Goal: Task Accomplishment & Management: Use online tool/utility

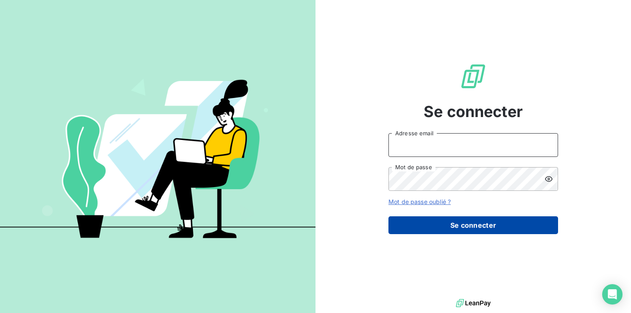
type input "[EMAIL_ADDRESS][DOMAIN_NAME]"
click at [471, 223] on button "Se connecter" at bounding box center [474, 225] width 170 height 18
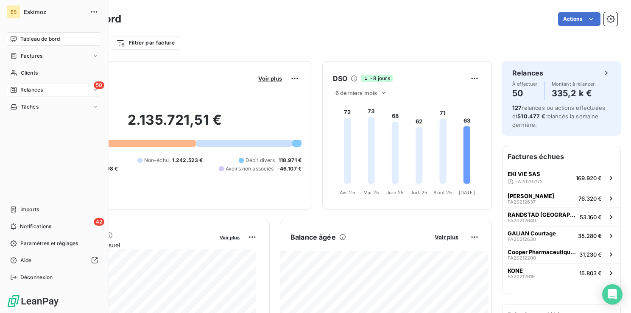
click at [31, 92] on span "Relances" at bounding box center [31, 90] width 22 height 8
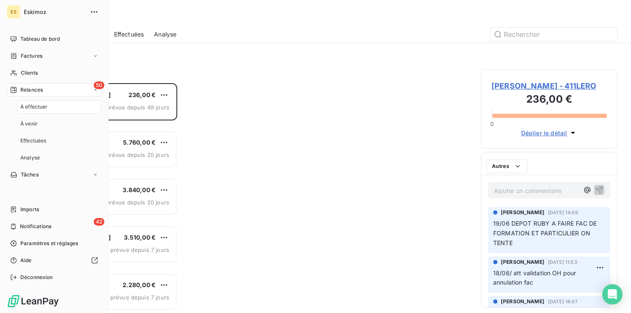
scroll to position [224, 130]
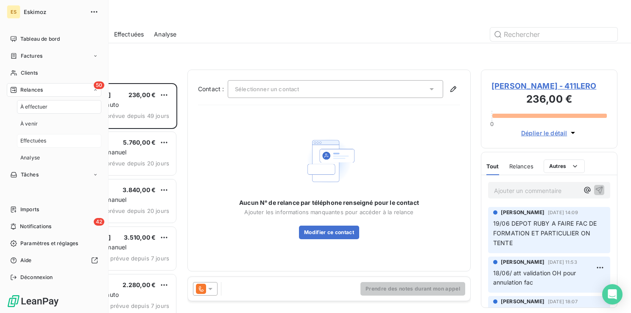
click at [44, 139] on span "Effectuées" at bounding box center [33, 141] width 26 height 8
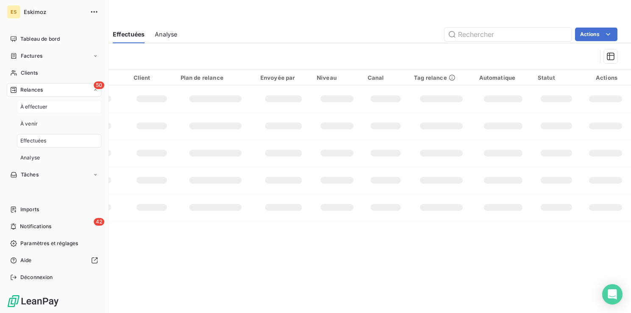
click at [40, 106] on span "À effectuer" at bounding box center [34, 107] width 28 height 8
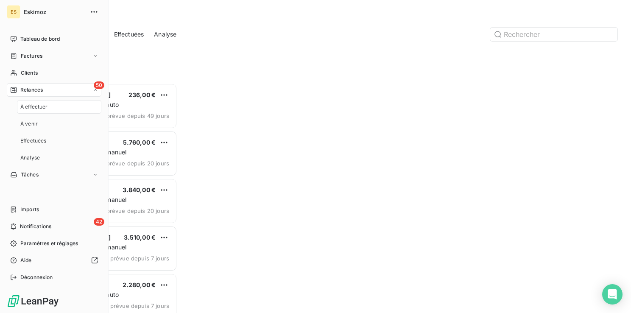
scroll to position [224, 130]
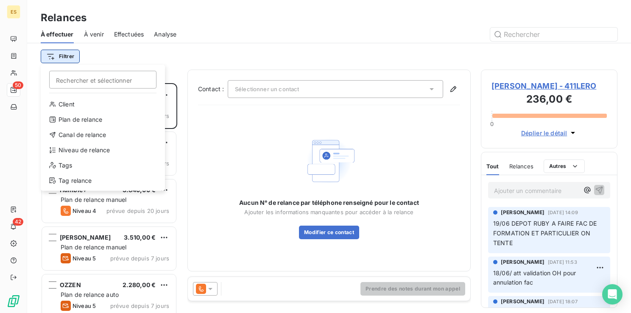
click at [70, 55] on html "ES 50 42 Relances À effectuer À venir Effectuées Analyse Filtrer Rechercher et …" at bounding box center [315, 156] width 631 height 313
click at [94, 150] on div "Niveau de relance" at bounding box center [103, 150] width 118 height 14
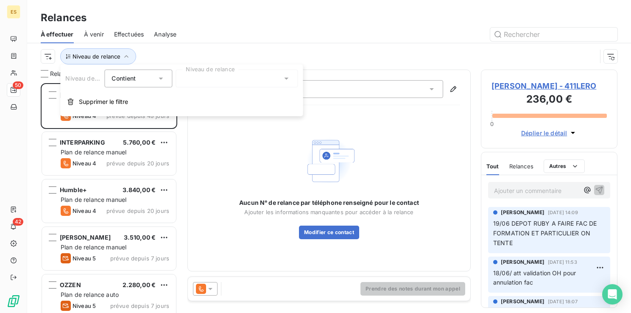
click at [216, 80] on div at bounding box center [237, 79] width 122 height 18
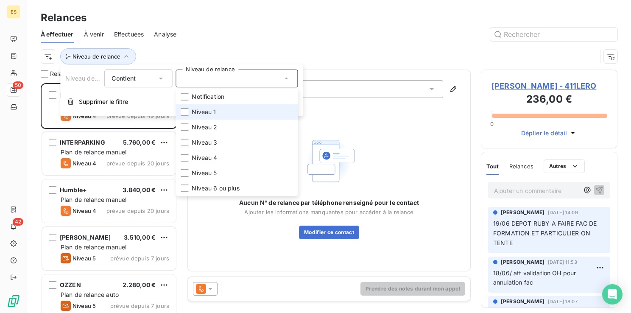
click at [192, 111] on span "Niveau 1" at bounding box center [204, 112] width 24 height 8
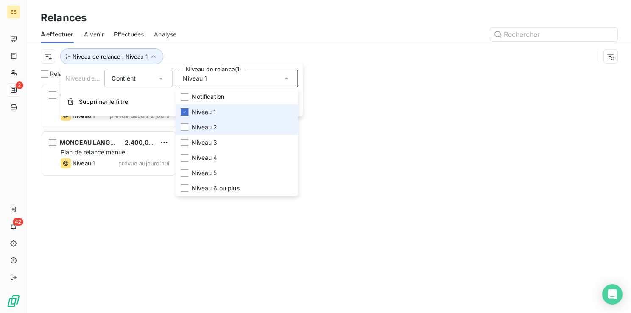
scroll to position [224, 130]
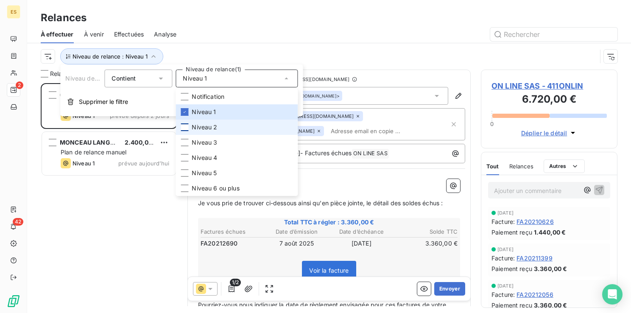
click at [185, 126] on div at bounding box center [185, 127] width 8 height 8
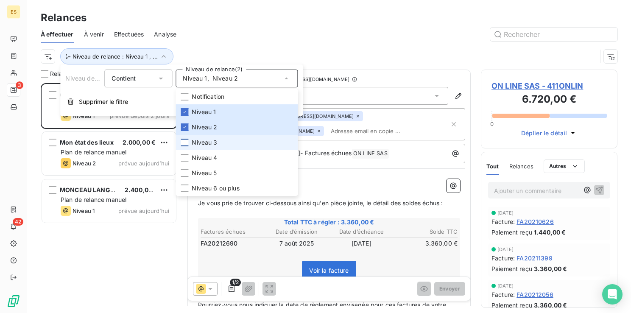
click at [185, 145] on div at bounding box center [185, 143] width 8 height 8
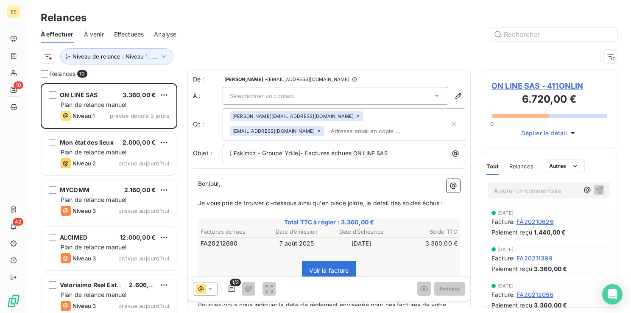
click at [322, 32] on div at bounding box center [402, 35] width 431 height 14
click at [358, 95] on div "Sélectionner un contact" at bounding box center [336, 96] width 226 height 18
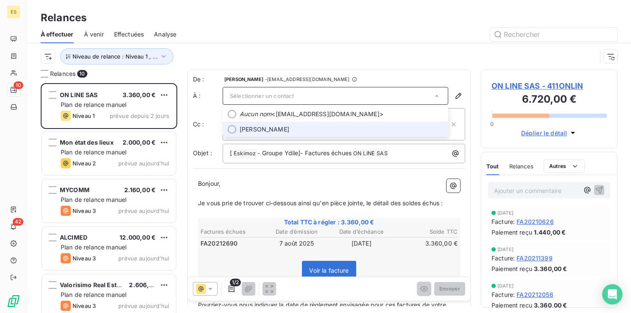
click at [329, 128] on span "[PERSON_NAME]" at bounding box center [342, 129] width 204 height 8
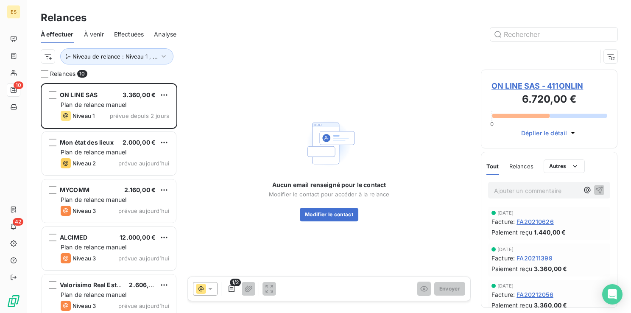
click at [509, 87] on span "ON LINE SAS - 411ONLIN" at bounding box center [549, 85] width 115 height 11
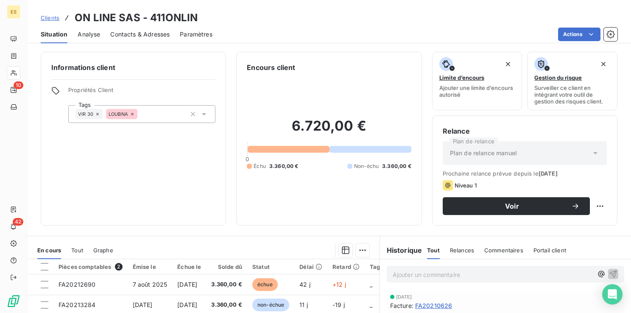
click at [131, 31] on span "Contacts & Adresses" at bounding box center [139, 34] width 59 height 8
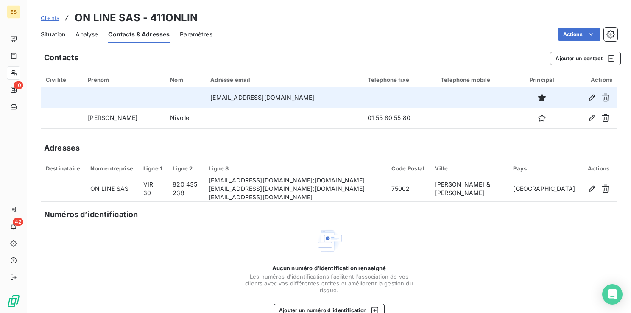
click at [222, 97] on td "[EMAIL_ADDRESS][DOMAIN_NAME]" at bounding box center [283, 97] width 157 height 20
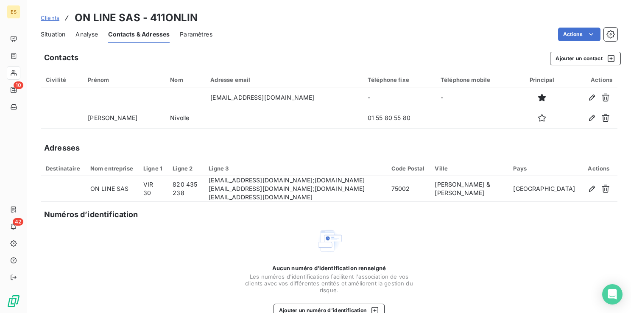
click at [52, 29] on div "Situation" at bounding box center [53, 34] width 25 height 18
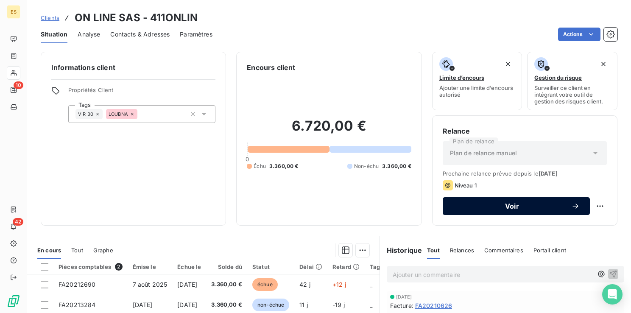
click at [503, 211] on button "Voir" at bounding box center [516, 206] width 147 height 18
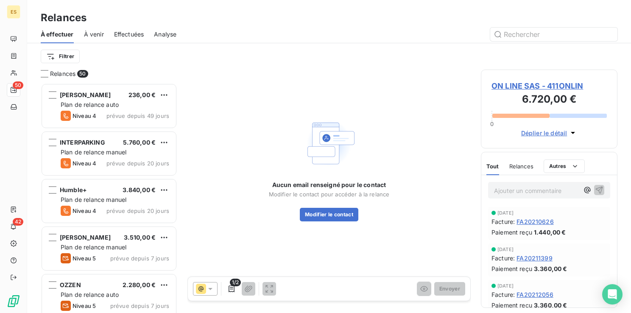
scroll to position [224, 130]
click at [328, 214] on button "Modifier le contact" at bounding box center [329, 215] width 59 height 14
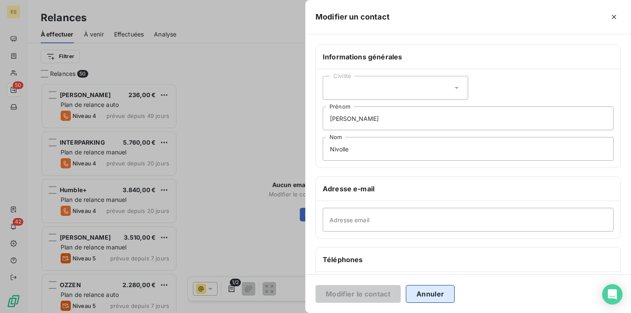
click at [429, 301] on button "Annuler" at bounding box center [430, 294] width 49 height 18
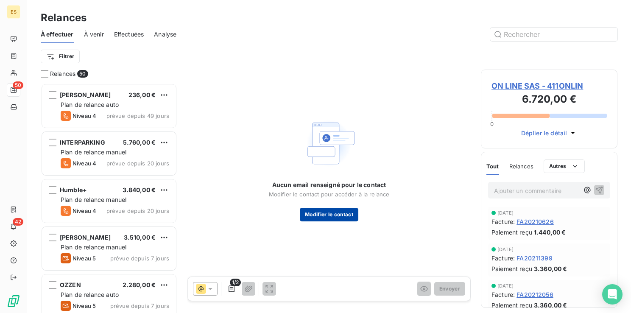
click at [327, 214] on button "Modifier le contact" at bounding box center [329, 215] width 59 height 14
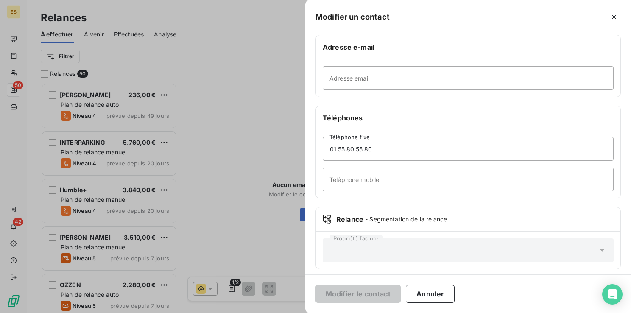
scroll to position [144, 0]
click at [235, 226] on div at bounding box center [315, 156] width 631 height 313
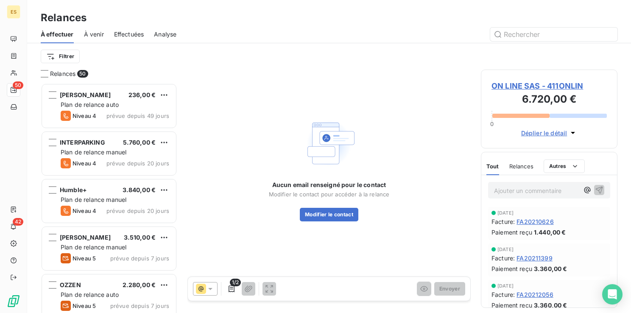
click at [511, 85] on span "ON LINE SAS - 411ONLIN" at bounding box center [549, 85] width 115 height 11
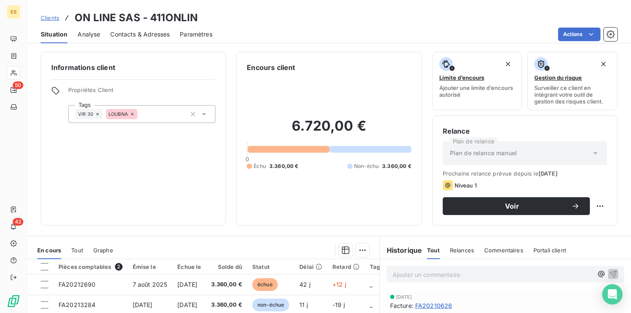
click at [132, 36] on span "Contacts & Adresses" at bounding box center [139, 34] width 59 height 8
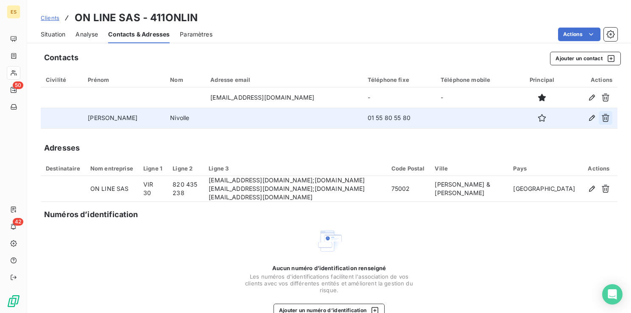
click at [602, 120] on icon "button" at bounding box center [606, 118] width 8 height 8
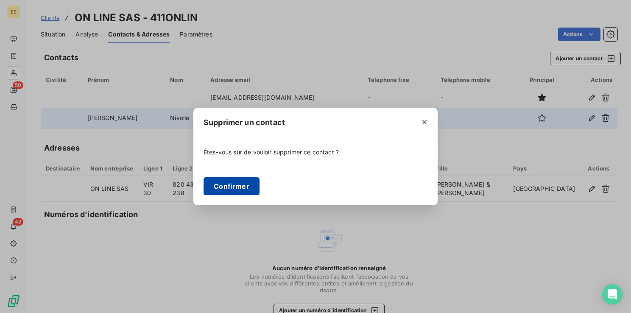
click at [244, 191] on button "Confirmer" at bounding box center [232, 186] width 56 height 18
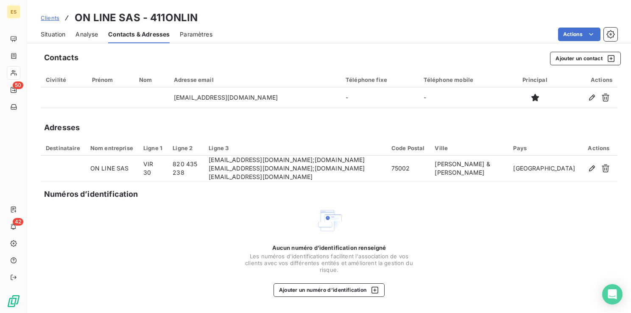
click at [57, 32] on span "Situation" at bounding box center [53, 34] width 25 height 8
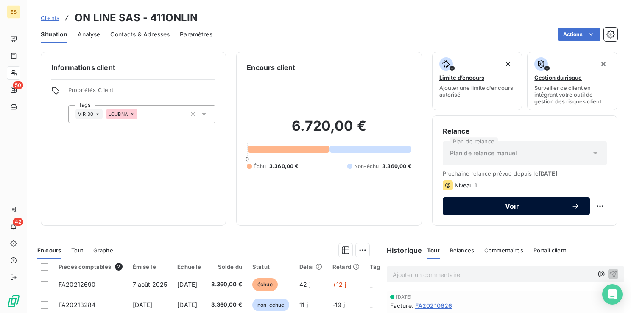
click at [499, 210] on button "Voir" at bounding box center [516, 206] width 147 height 18
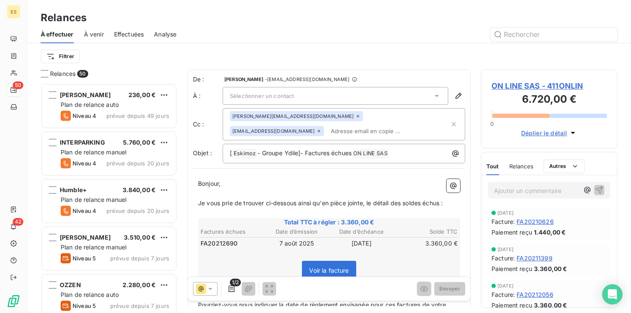
scroll to position [224, 130]
click at [254, 95] on span "Sélectionner un contact" at bounding box center [262, 95] width 64 height 7
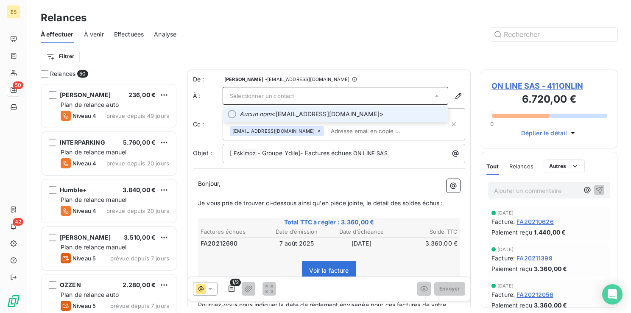
click at [245, 112] on em "Aucun nom" at bounding box center [256, 114] width 32 height 8
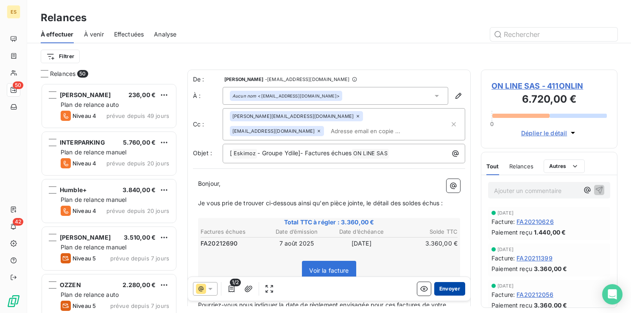
click at [443, 287] on button "Envoyer" at bounding box center [449, 289] width 31 height 14
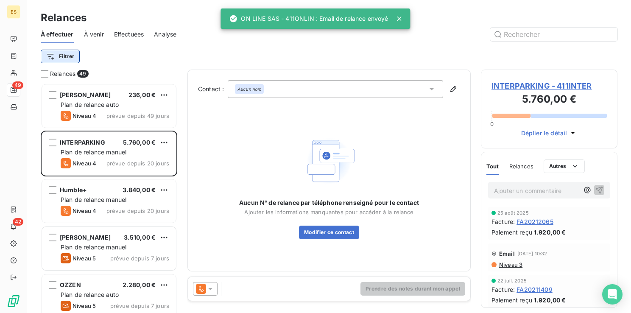
click at [59, 56] on html "ES 49 42 Relances À effectuer À venir Effectuées Analyse Filtrer Relances 49 [P…" at bounding box center [315, 156] width 631 height 313
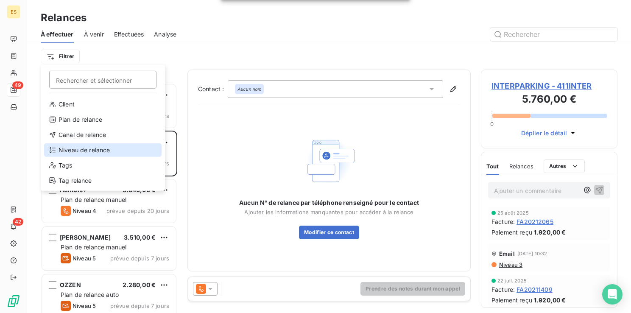
click at [71, 147] on div "Niveau de relance" at bounding box center [103, 150] width 118 height 14
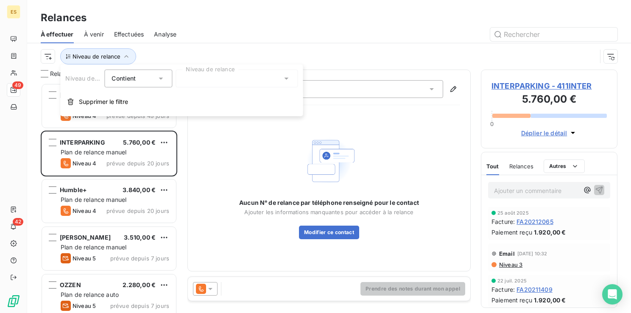
click at [205, 75] on div at bounding box center [237, 79] width 122 height 18
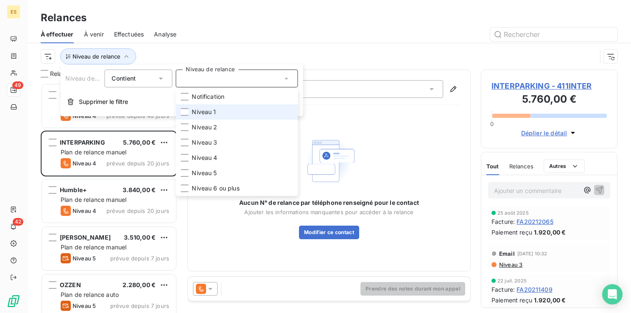
click at [196, 111] on span "Niveau 1" at bounding box center [204, 112] width 24 height 8
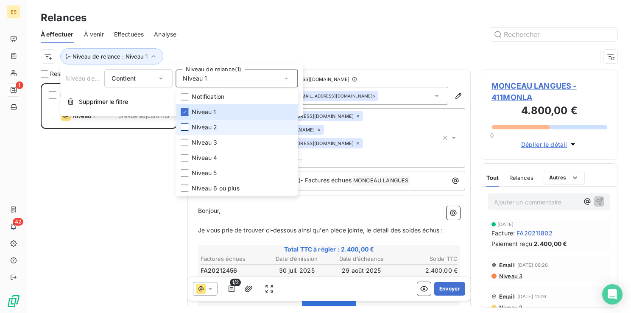
click at [182, 126] on div at bounding box center [185, 127] width 8 height 8
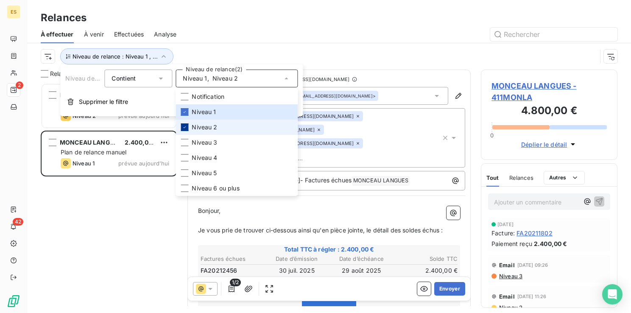
click at [182, 126] on icon at bounding box center [184, 127] width 5 height 5
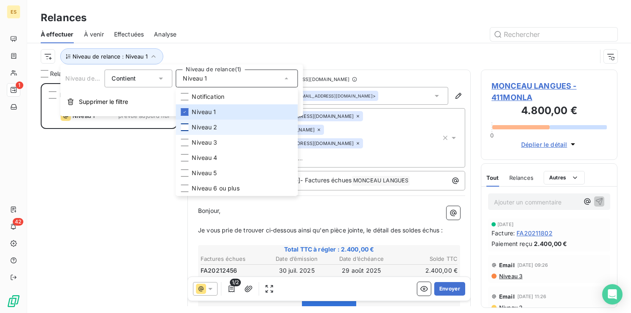
click at [184, 128] on div at bounding box center [185, 127] width 8 height 8
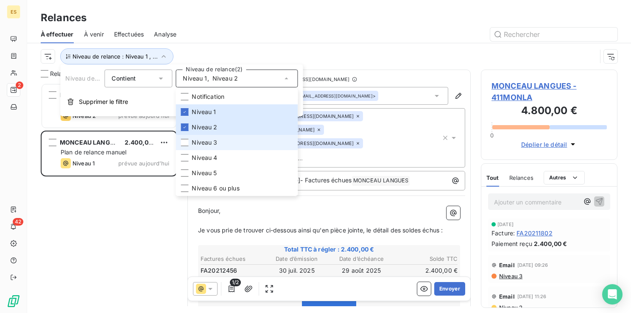
click at [184, 147] on li "Niveau 3" at bounding box center [237, 142] width 122 height 15
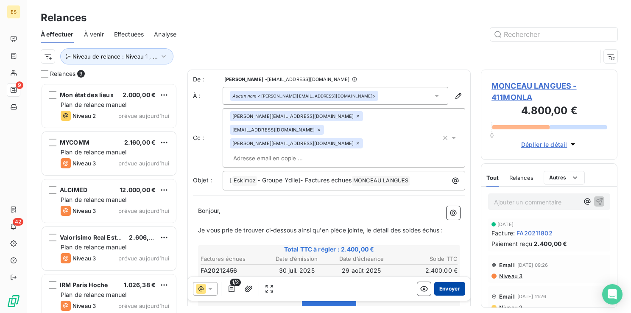
click at [440, 291] on button "Envoyer" at bounding box center [449, 289] width 31 height 14
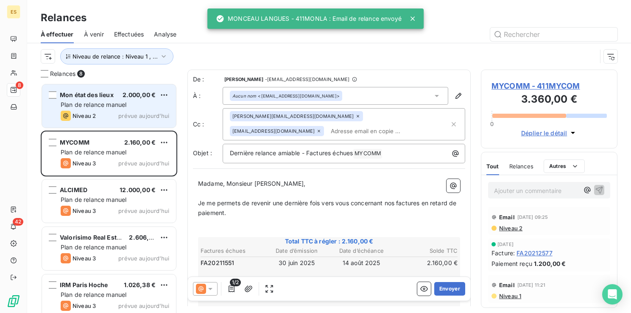
click at [93, 103] on span "Plan de relance manuel" at bounding box center [94, 104] width 66 height 7
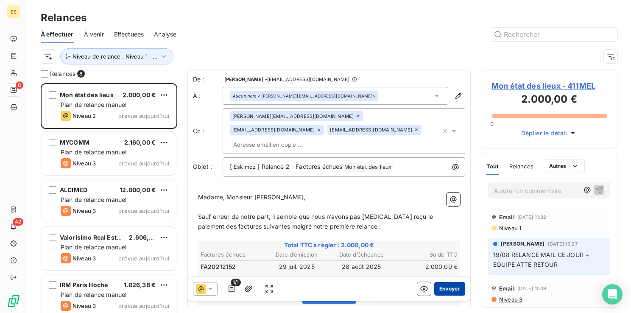
click at [440, 293] on button "Envoyer" at bounding box center [449, 289] width 31 height 14
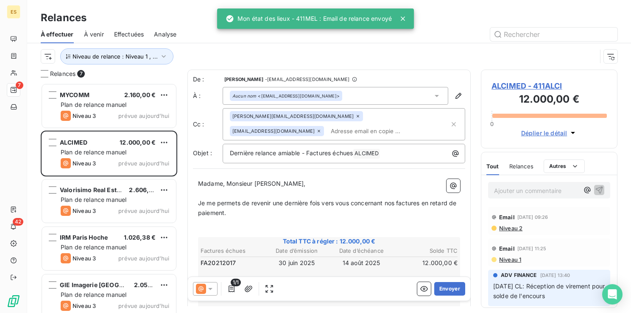
click at [440, 293] on button "Envoyer" at bounding box center [449, 289] width 31 height 14
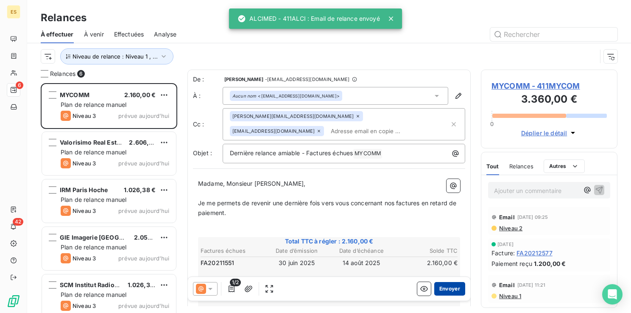
click at [440, 291] on button "Envoyer" at bounding box center [449, 289] width 31 height 14
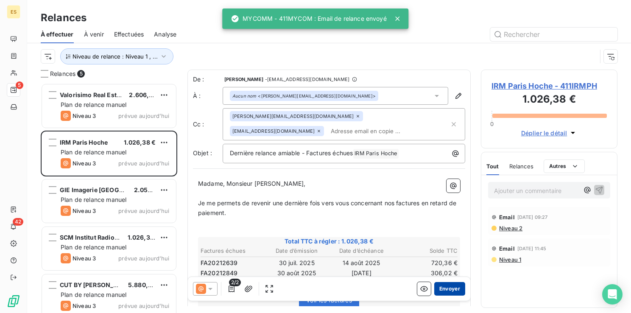
click at [445, 289] on button "Envoyer" at bounding box center [449, 289] width 31 height 14
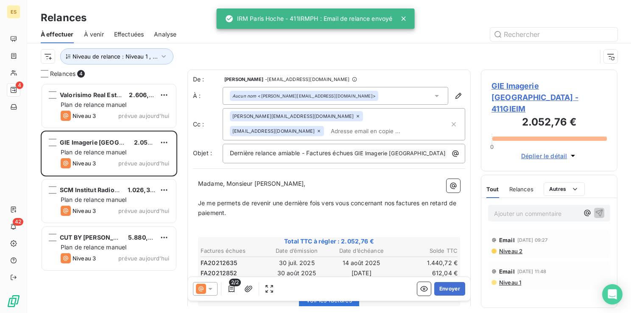
click at [445, 289] on button "Envoyer" at bounding box center [449, 289] width 31 height 14
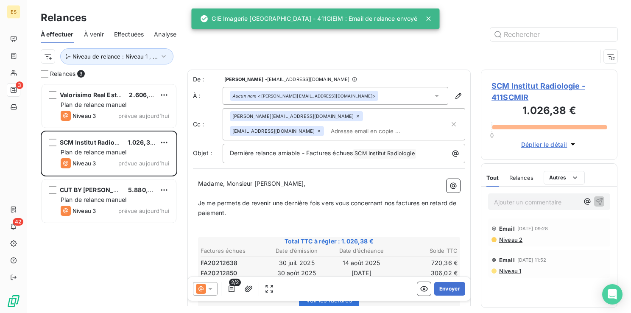
click at [445, 289] on button "Envoyer" at bounding box center [449, 289] width 31 height 14
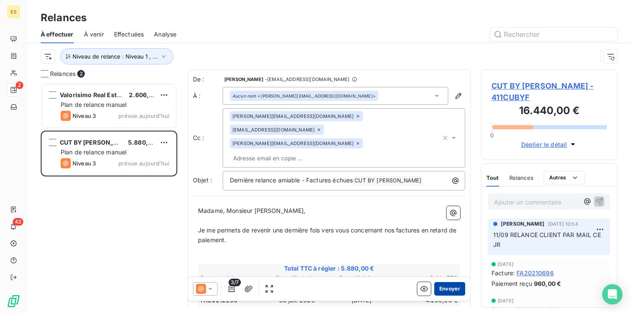
click at [442, 291] on button "Envoyer" at bounding box center [449, 289] width 31 height 14
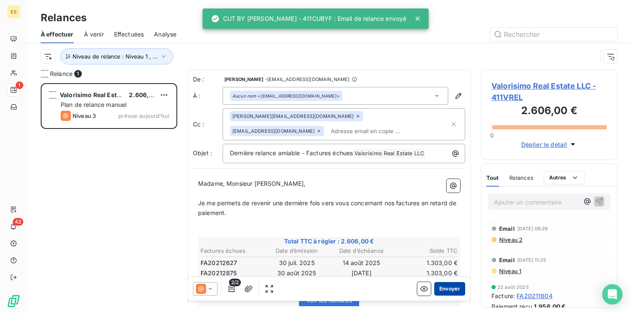
click at [443, 289] on button "Envoyer" at bounding box center [449, 289] width 31 height 14
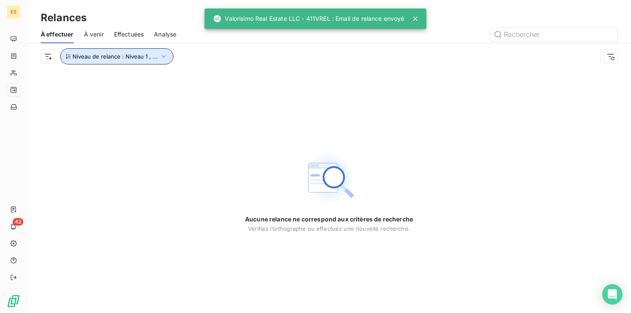
click at [162, 57] on icon "button" at bounding box center [164, 56] width 4 height 3
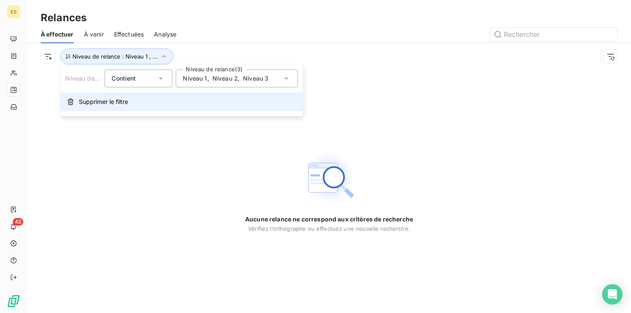
click at [119, 102] on span "Supprimer le filtre" at bounding box center [103, 102] width 49 height 8
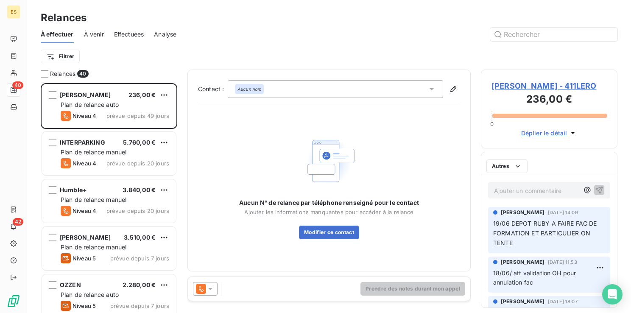
scroll to position [224, 130]
